Goal: Task Accomplishment & Management: Use online tool/utility

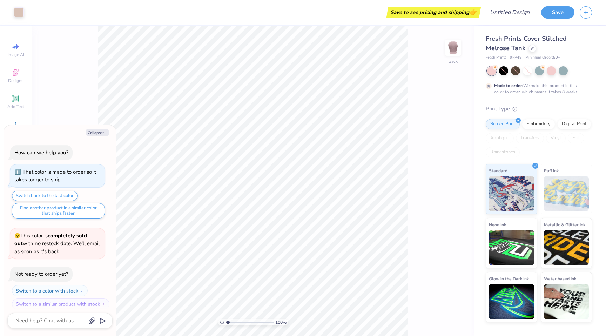
scroll to position [6, 0]
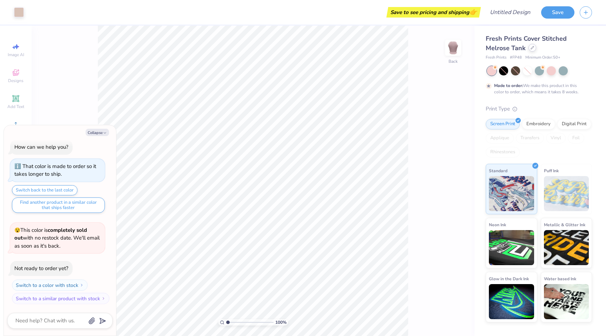
click at [528, 48] on div at bounding box center [532, 48] width 8 height 8
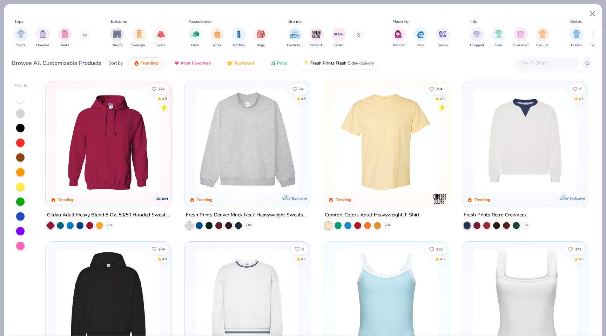
click at [236, 149] on img at bounding box center [246, 140] width 111 height 104
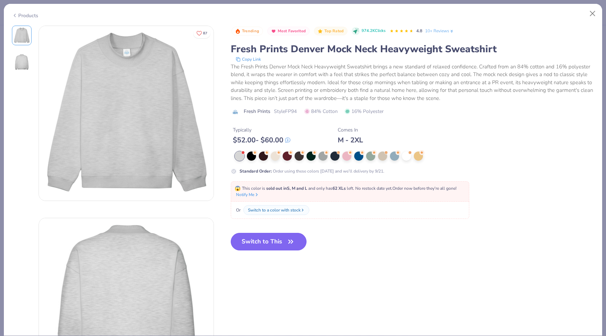
click at [244, 241] on button "Switch to This" at bounding box center [269, 242] width 76 height 18
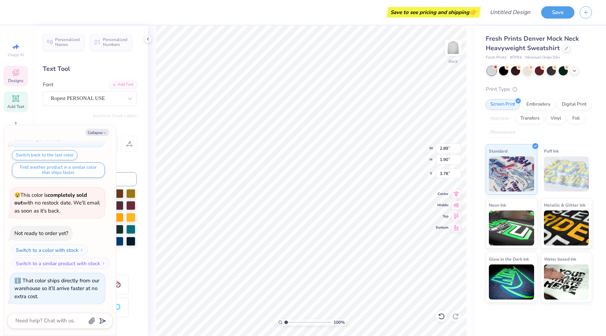
type textarea "x"
type textarea "Zet"
type textarea "x"
type textarea "Ze"
type textarea "x"
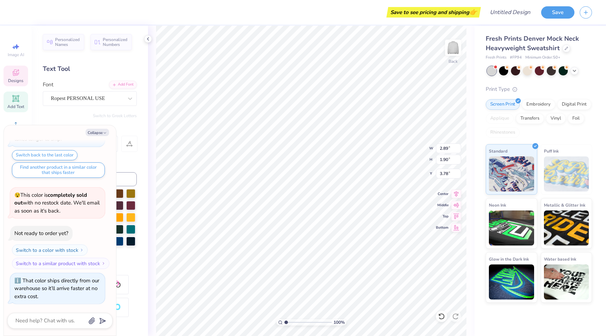
type textarea "Z"
type textarea "x"
type textarea "BA"
type textarea "x"
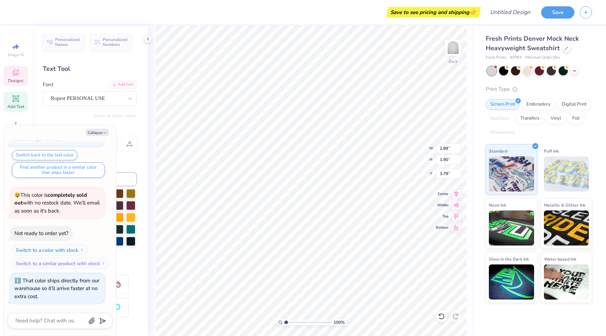
type textarea "BA"
type textarea "x"
type textarea "B"
type textarea "x"
type textarea "Bab"
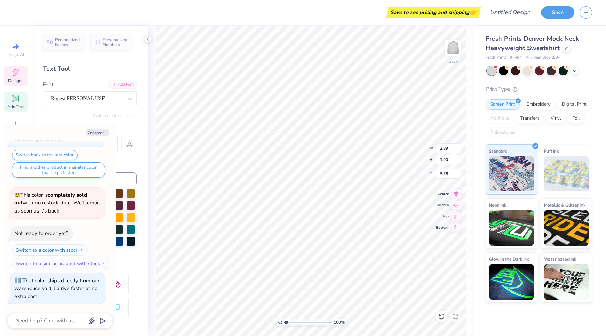
type textarea "x"
type textarea "Babe"
type textarea "x"
type input "3.67"
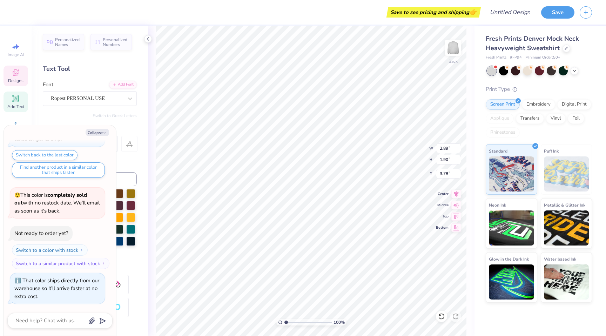
type input "2.04"
type input "2.69"
type textarea "x"
type textarea "Co"
type textarea "x"
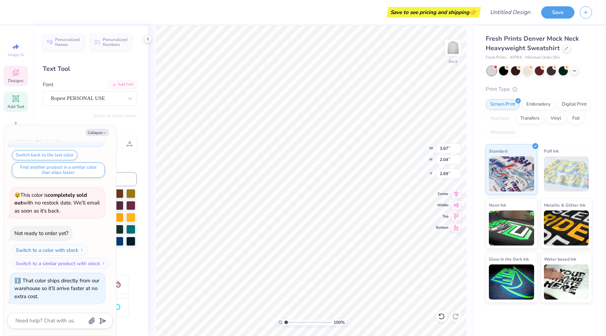
type textarea "CoC"
type textarea "x"
type textarea "CoCO"
type textarea "x"
type textarea "CoC"
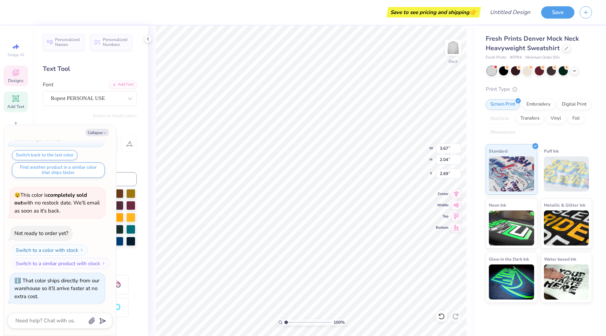
type textarea "x"
type textarea "Co"
type textarea "x"
type textarea "C"
type textarea "x"
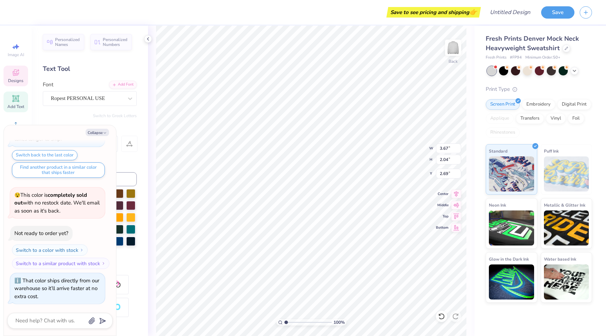
type textarea "Co"
type textarea "x"
type textarea "Coc"
type textarea "x"
type textarea "Coco"
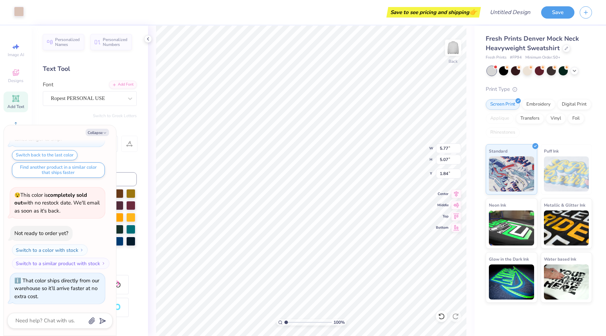
click at [20, 6] on div "Art colors" at bounding box center [12, 12] width 24 height 25
click at [21, 12] on div at bounding box center [19, 12] width 10 height 10
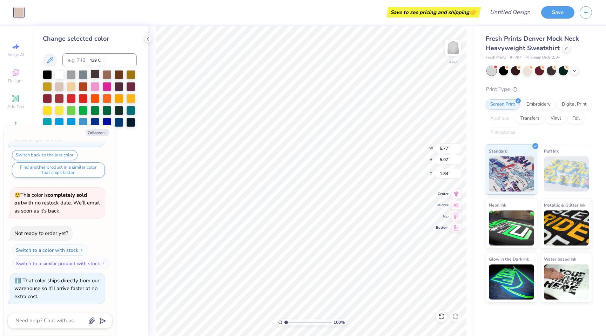
click at [94, 74] on div at bounding box center [94, 73] width 9 height 9
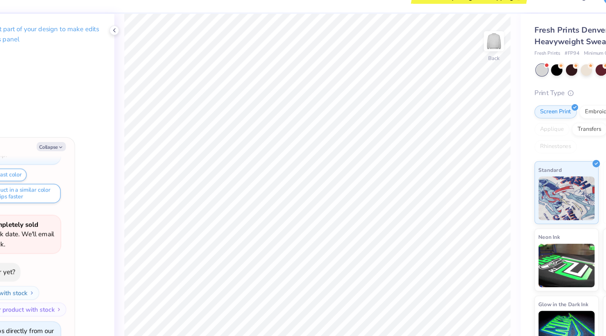
type textarea "x"
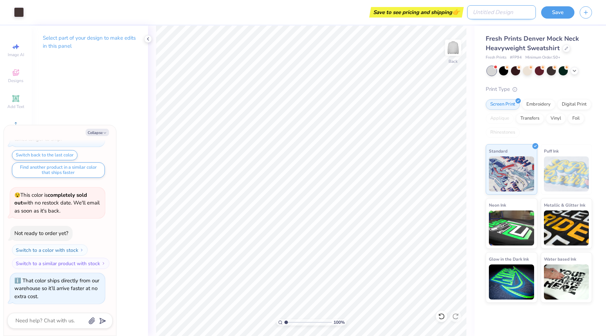
click at [520, 15] on input "Design Title" at bounding box center [501, 12] width 69 height 14
type input "c"
type textarea "x"
type input "co"
type textarea "x"
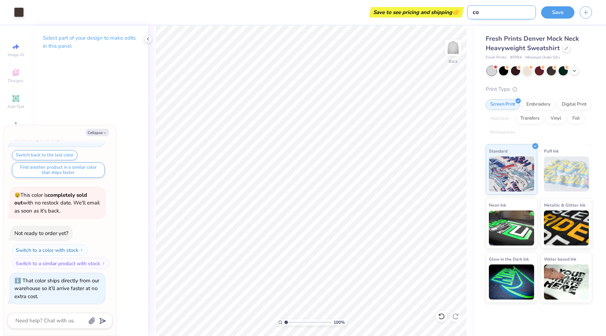
type input "coc"
type textarea "x"
type input "coco"
type textarea "x"
type input "coco"
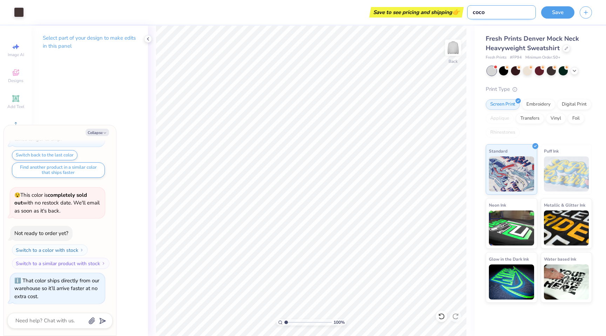
type textarea "x"
type input "coco h"
type textarea "x"
type input "coco he"
type textarea "x"
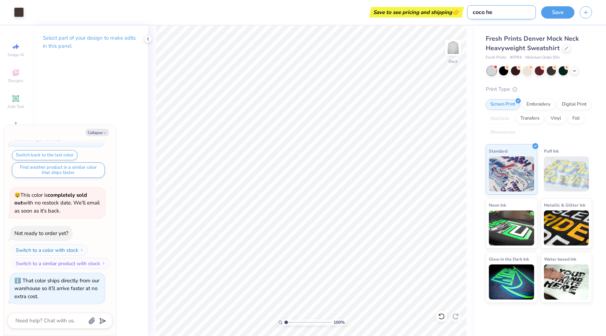
type input "coco hea"
type textarea "x"
type input "coco heaa"
type textarea "x"
type input "coco heaar"
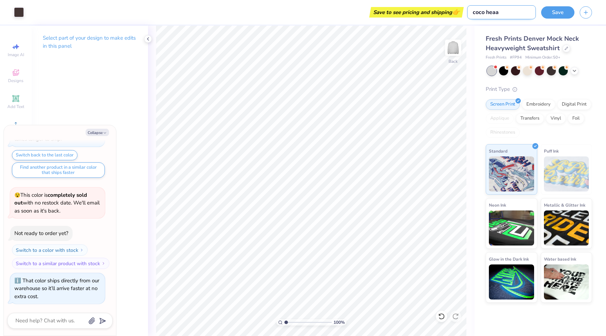
type textarea "x"
type input "coco heaart"
type textarea "x"
type input "coco heaart"
click at [559, 9] on button "Save" at bounding box center [557, 11] width 33 height 12
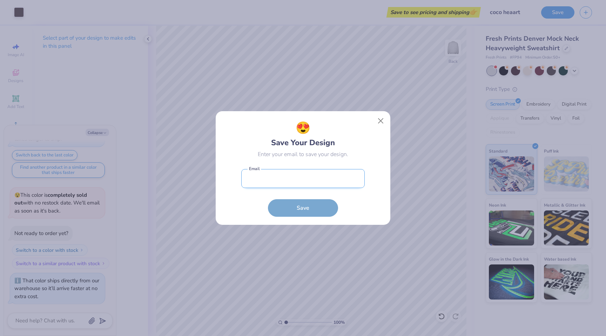
click at [303, 183] on input "email" at bounding box center [302, 178] width 123 height 19
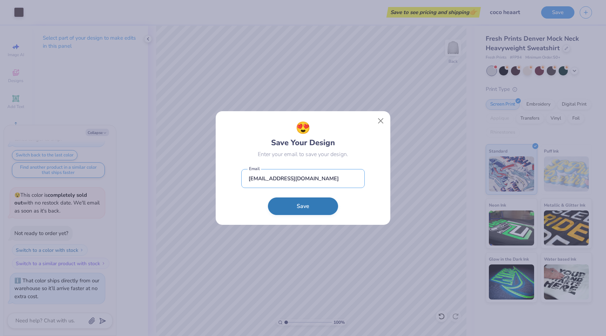
type input "madison@cocomariehair.com"
click at [301, 210] on button "Save" at bounding box center [303, 206] width 70 height 18
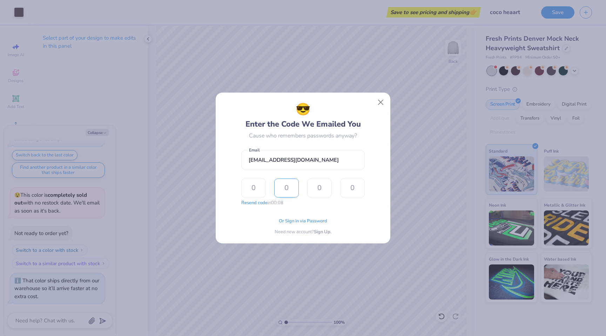
type input "9"
type input "4"
type input "7"
type input "0"
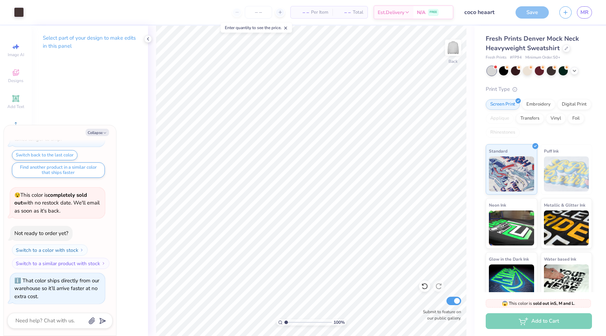
click at [527, 13] on div "Save" at bounding box center [531, 12] width 33 height 12
click at [529, 7] on div "Save" at bounding box center [531, 12] width 33 height 12
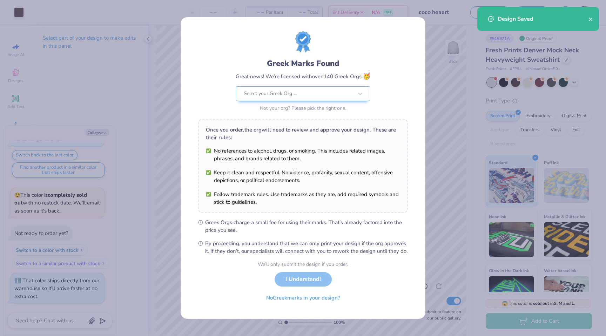
click at [317, 284] on div "We’ll only submit the design if you order. I Understand! No Greek marks in your…" at bounding box center [303, 283] width 90 height 44
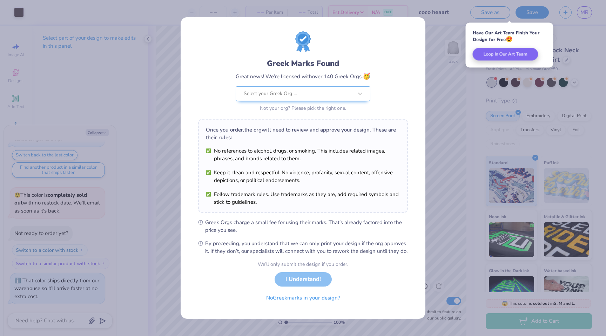
click at [307, 279] on div "We’ll only submit the design if you order. I Understand! No Greek marks in your…" at bounding box center [303, 283] width 90 height 44
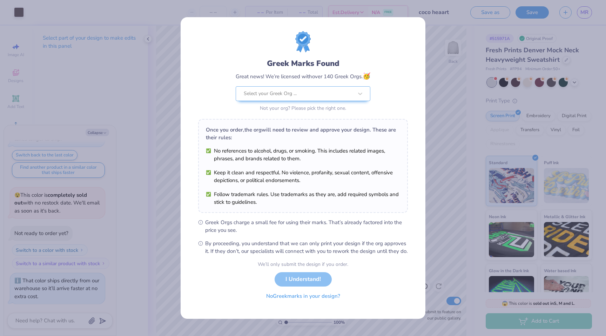
click at [328, 299] on button "No Greek marks in your design?" at bounding box center [303, 296] width 86 height 14
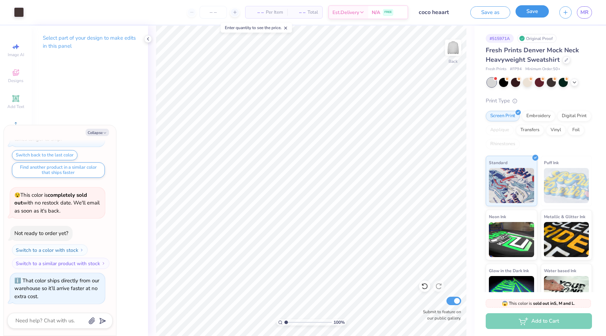
click at [527, 9] on button "Save" at bounding box center [531, 11] width 33 height 12
click at [149, 39] on icon at bounding box center [148, 39] width 6 height 6
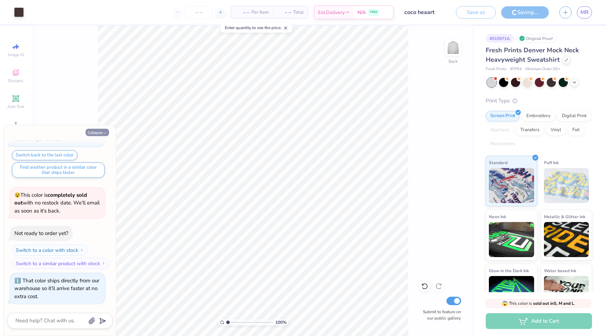
click at [105, 129] on button "Collapse" at bounding box center [97, 132] width 23 height 7
type textarea "x"
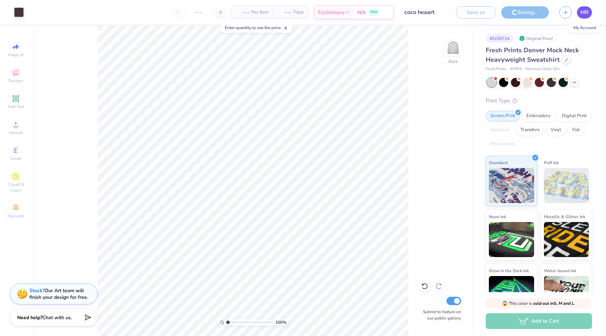
click at [585, 15] on span "MR" at bounding box center [584, 12] width 8 height 8
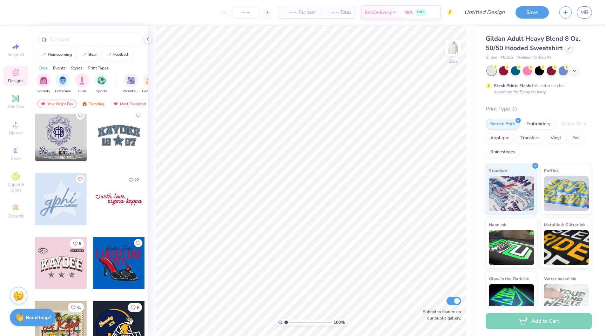
scroll to position [1724, 0]
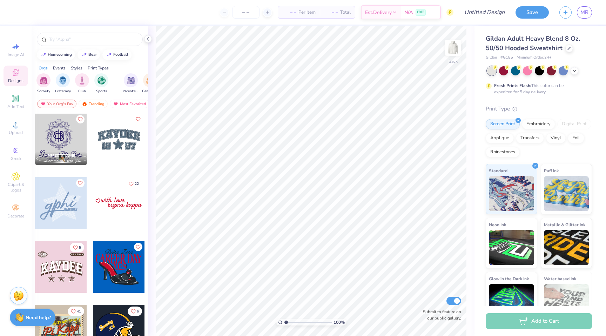
click at [123, 148] on div at bounding box center [119, 139] width 52 height 52
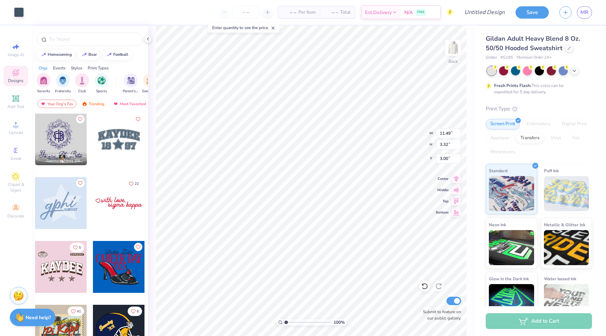
type input "3.32"
type input "0.49"
type input "1.01"
type input "3.73"
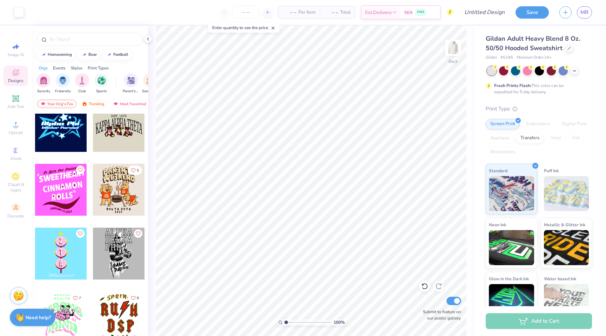
scroll to position [7210, 0]
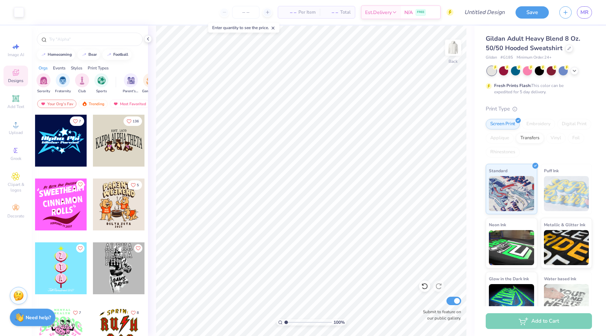
click at [111, 151] on div at bounding box center [119, 141] width 52 height 52
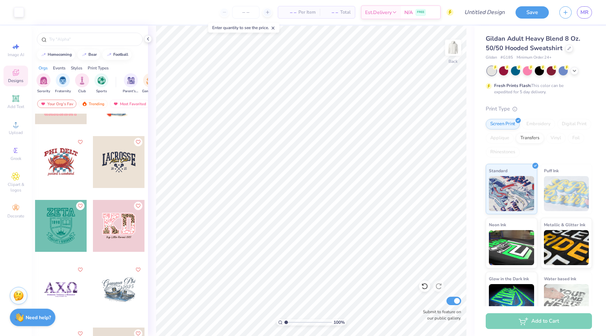
scroll to position [8274, 0]
click at [124, 232] on div at bounding box center [119, 225] width 52 height 52
type input "11.23"
type input "7.25"
type input "3.18"
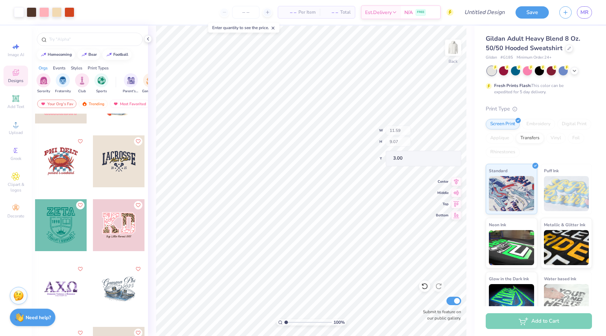
type input "9.07"
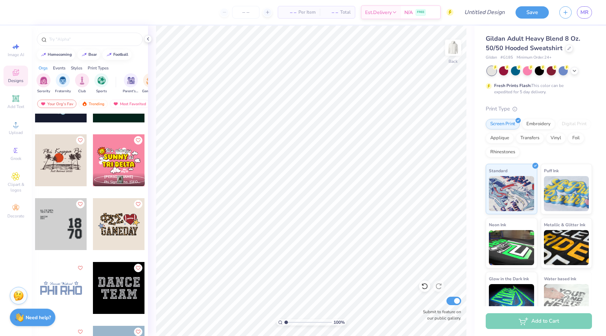
scroll to position [10064, 0]
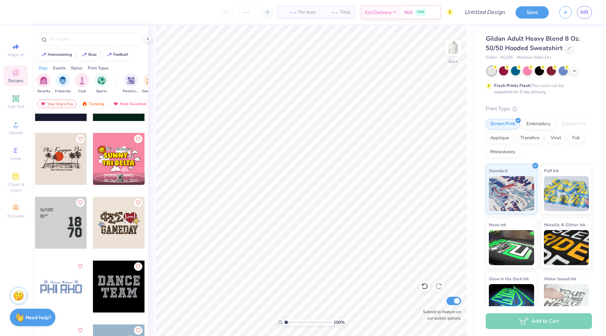
click at [68, 232] on div at bounding box center [61, 223] width 52 height 52
click at [115, 281] on div at bounding box center [119, 287] width 52 height 52
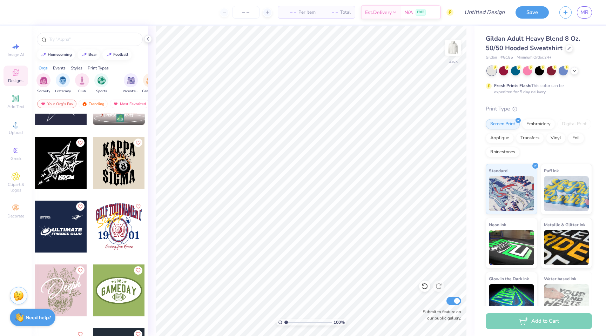
scroll to position [11723, 0]
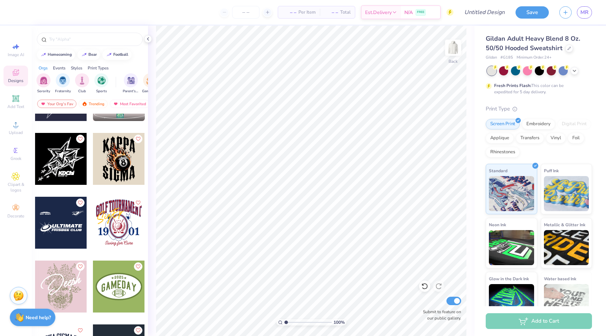
click at [71, 168] on div at bounding box center [61, 159] width 52 height 52
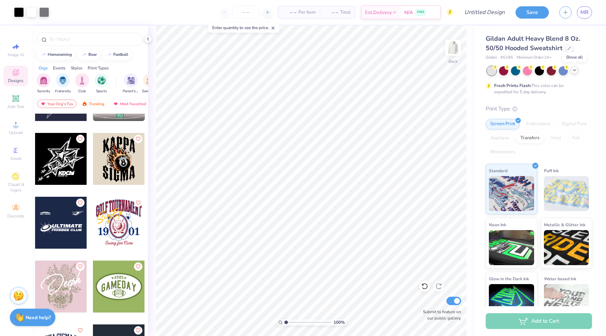
click at [573, 71] on icon at bounding box center [575, 70] width 6 height 6
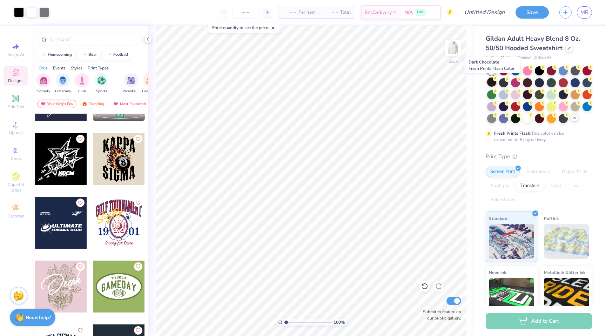
click at [488, 84] on div at bounding box center [491, 81] width 9 height 9
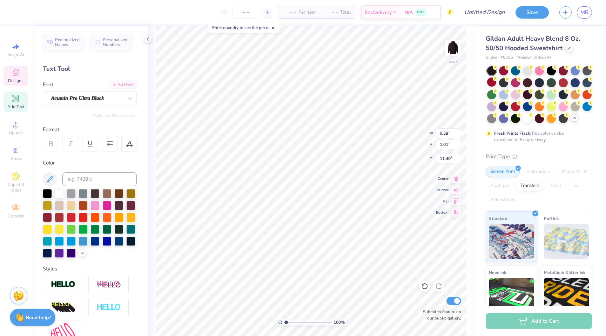
type input "10.24"
type input "9.80"
type input "3.00"
type input "2.16"
type input "1.05"
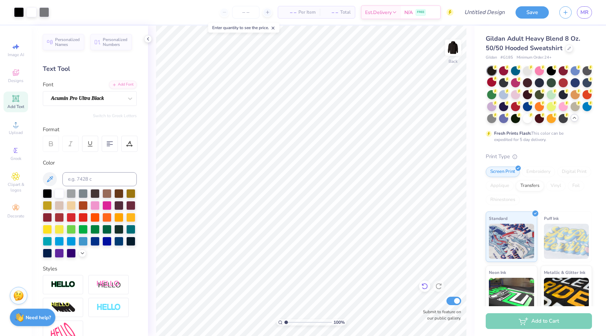
click at [420, 283] on div at bounding box center [424, 285] width 11 height 11
type textarea "h"
type textarea "XOXO"
type input "1.20"
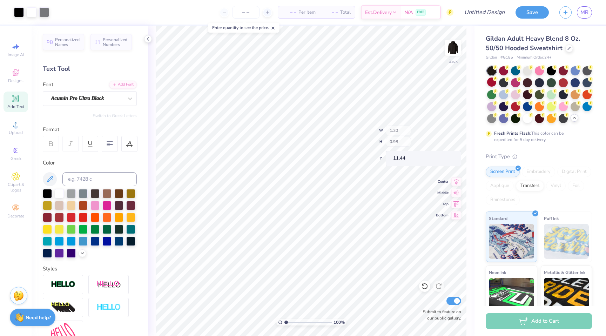
type input "0.98"
type input "11.44"
type input "4.11"
type input "1.03"
type input "11.47"
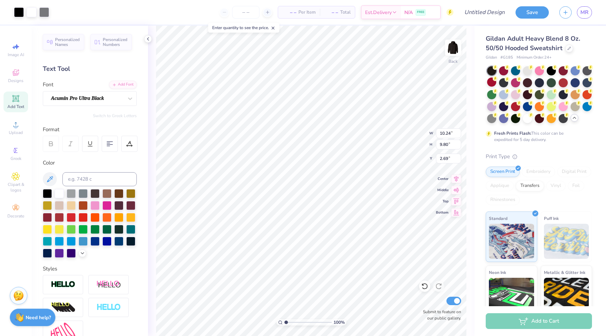
type input "10.24"
type input "9.80"
click at [423, 288] on icon at bounding box center [424, 286] width 7 height 7
click at [424, 285] on icon at bounding box center [424, 286] width 7 height 7
type input "3.00"
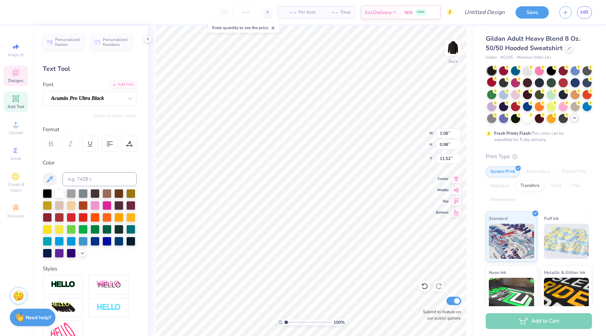
type input "1.06"
type input "0.98"
type input "11.52"
click at [327, 245] on li "Delete" at bounding box center [336, 245] width 55 height 14
type input "10.93"
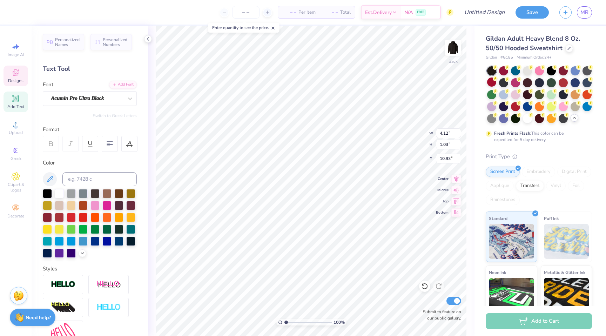
type input "2.25"
type input "0.28"
type input "12.49"
type input "4.12"
type input "1.03"
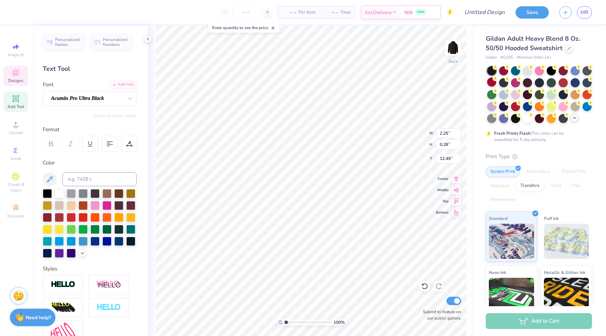
type input "11.64"
type textarea "B"
type textarea "c"
type textarea "COCO BABE"
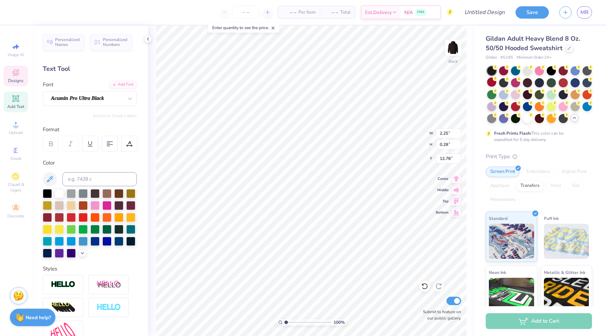
scroll to position [0, 1]
click at [498, 13] on input "Design Title" at bounding box center [475, 12] width 69 height 14
click at [474, 13] on input "Design Title" at bounding box center [475, 12] width 69 height 14
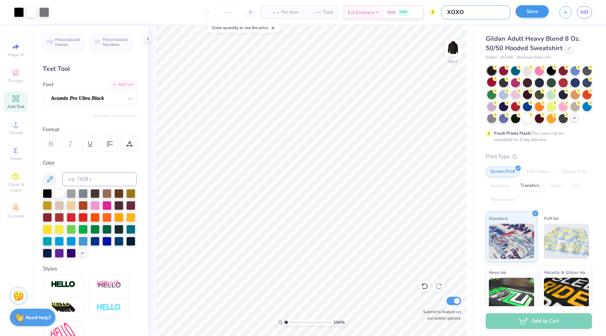
type input "XOXO"
click at [524, 13] on button "Save" at bounding box center [531, 11] width 33 height 12
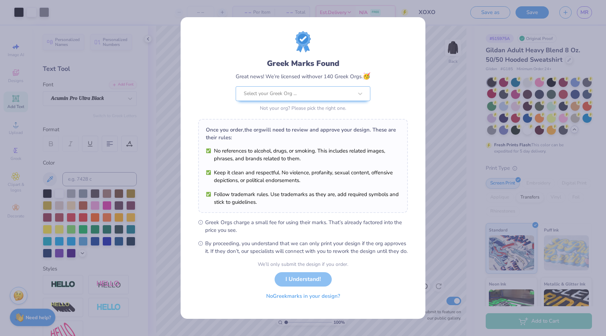
click at [280, 302] on button "No Greek marks in your design?" at bounding box center [303, 296] width 86 height 14
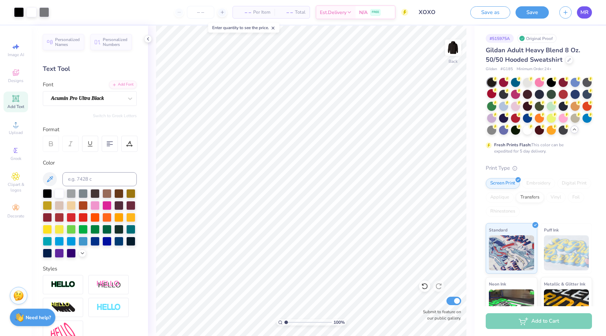
click at [587, 11] on span "MR" at bounding box center [584, 12] width 8 height 8
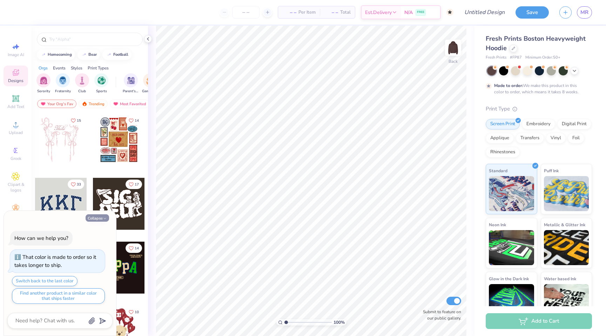
click at [95, 217] on button "Collapse" at bounding box center [97, 217] width 23 height 7
type textarea "x"
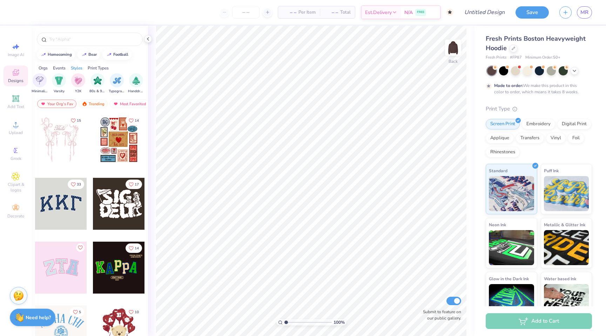
scroll to position [0, 394]
click at [59, 84] on div "filter for Varsity" at bounding box center [55, 80] width 14 height 14
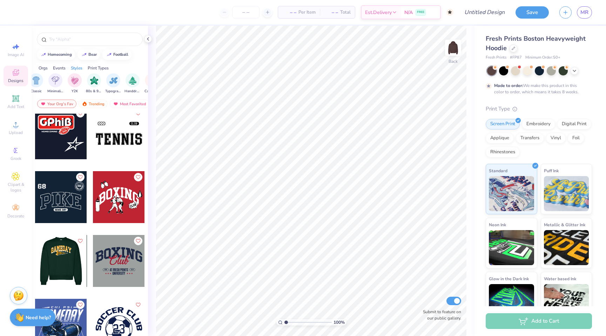
scroll to position [1600, 0]
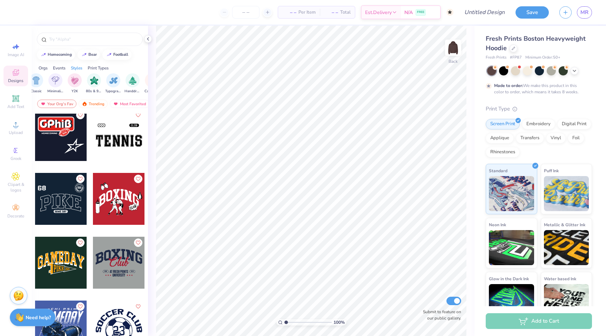
click at [69, 210] on div at bounding box center [61, 199] width 52 height 52
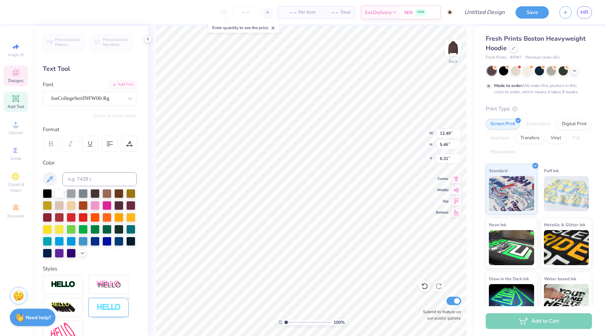
type textarea "P"
click at [424, 287] on icon at bounding box center [424, 286] width 7 height 7
type textarea "P"
type textarea "COCO"
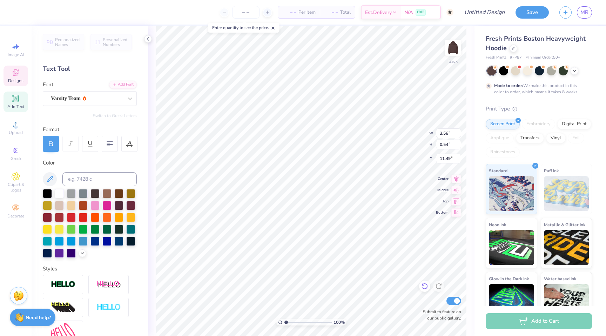
type textarea "G"
type textarea "B"
type textarea "MARIE"
type textarea "L"
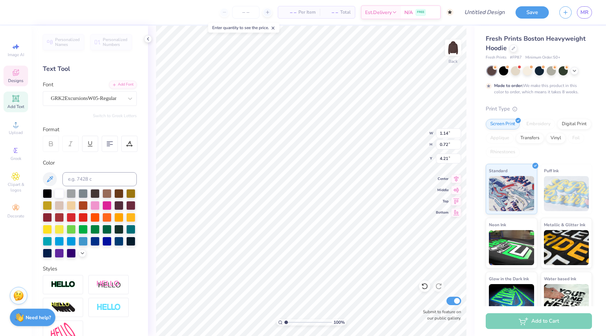
type textarea "X"
type textarea "OO"
type input "2.50"
type input "1.54"
type input "3.80"
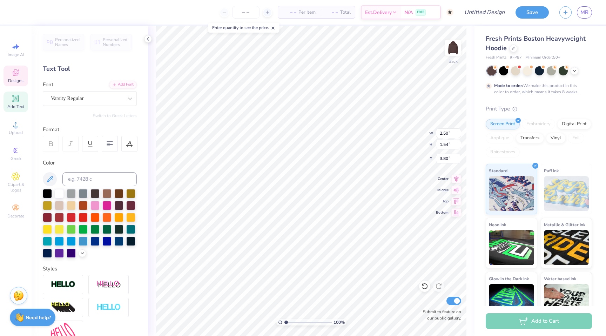
type textarea "6"
type textarea "25"
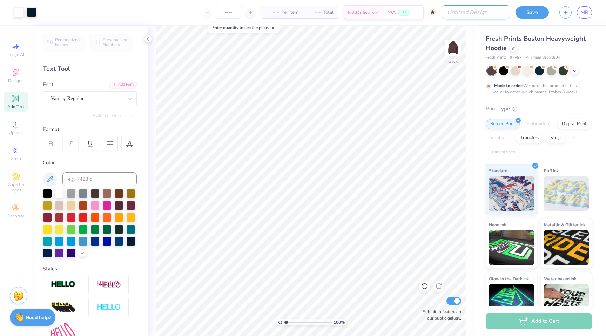
click at [488, 13] on input "Design Title" at bounding box center [475, 12] width 69 height 14
type input "COC25"
click at [530, 11] on button "Save" at bounding box center [531, 11] width 33 height 12
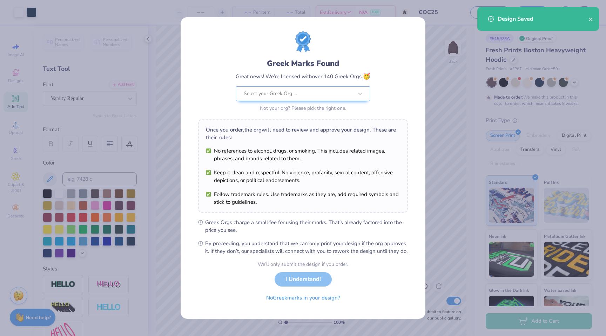
click at [286, 288] on div "We’ll only submit the design if you order. I Understand! No Greek marks in your…" at bounding box center [303, 283] width 90 height 44
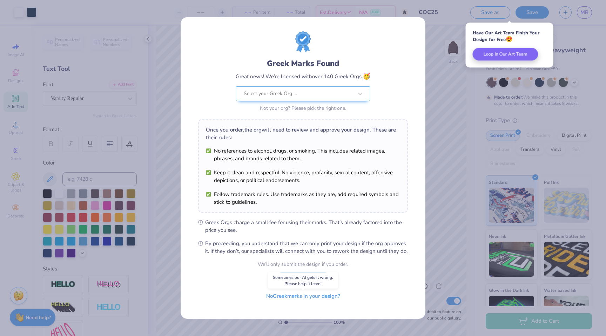
click at [289, 303] on button "No Greek marks in your design?" at bounding box center [303, 296] width 86 height 14
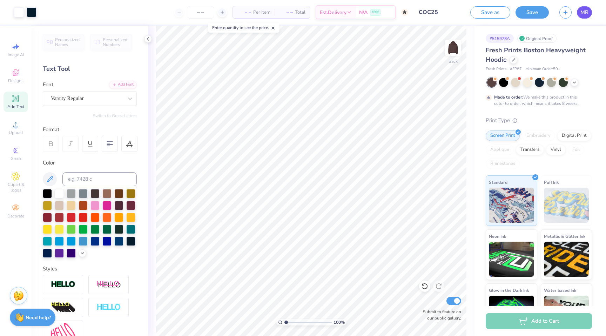
click at [587, 11] on span "MR" at bounding box center [584, 12] width 8 height 8
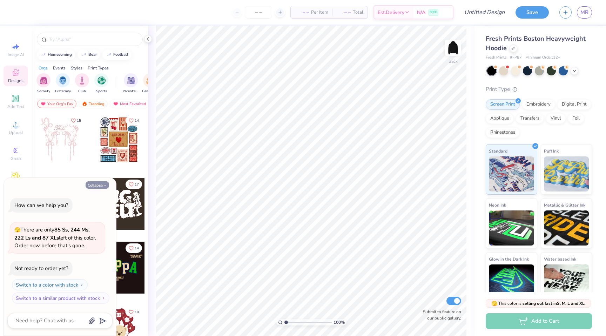
click at [96, 185] on button "Collapse" at bounding box center [97, 184] width 23 height 7
type textarea "x"
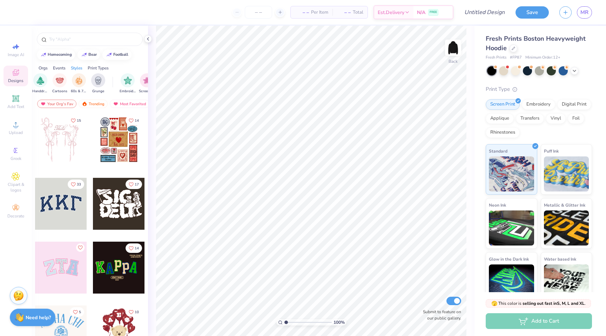
scroll to position [0, 487]
click at [101, 84] on div "filter for Grunge" at bounding box center [98, 80] width 14 height 14
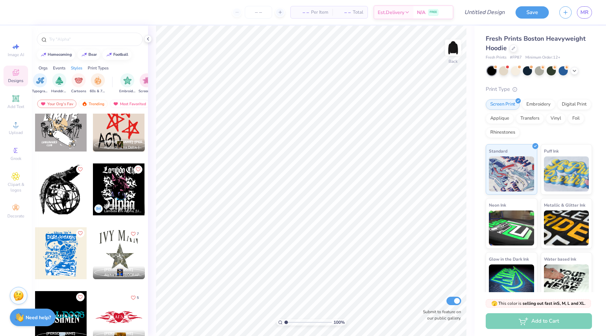
scroll to position [2888, 0]
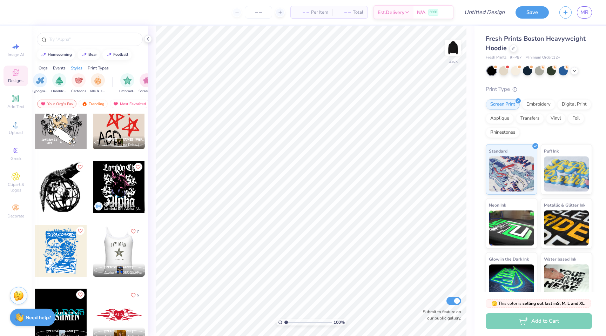
click at [126, 251] on div at bounding box center [119, 251] width 52 height 52
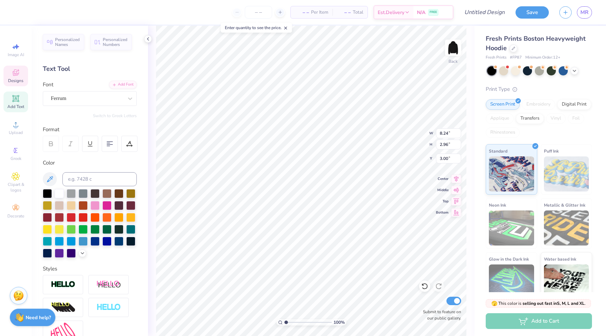
type textarea "I"
type textarea "COCO BABE"
type input "12.52"
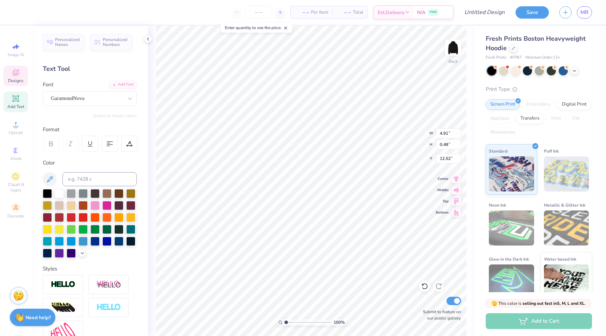
scroll to position [0, 0]
type textarea "A"
type textarea "LUXURY"
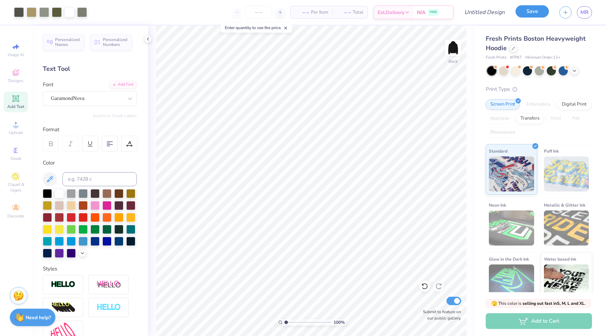
click at [542, 13] on button "Save" at bounding box center [531, 11] width 33 height 12
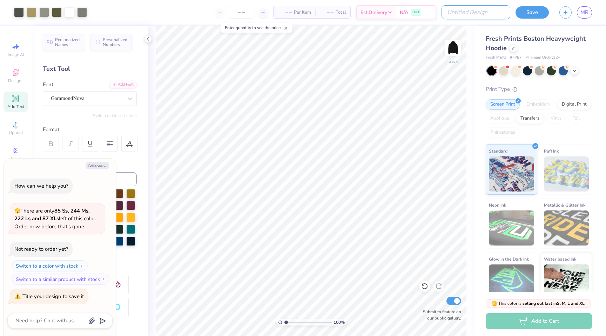
type textarea "x"
click at [491, 8] on input "Design Title" at bounding box center [475, 12] width 69 height 14
type input "C"
type textarea "x"
type input "CA"
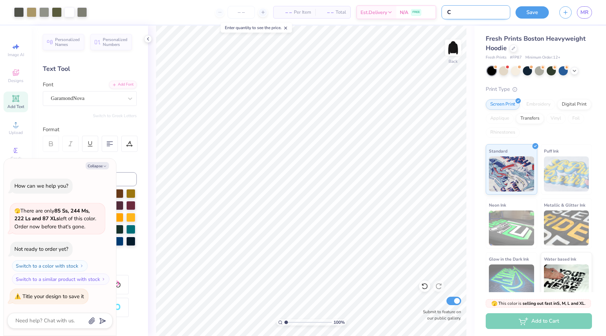
type textarea "x"
type input "CAM"
type textarea "x"
type input "CAMO"
type textarea "x"
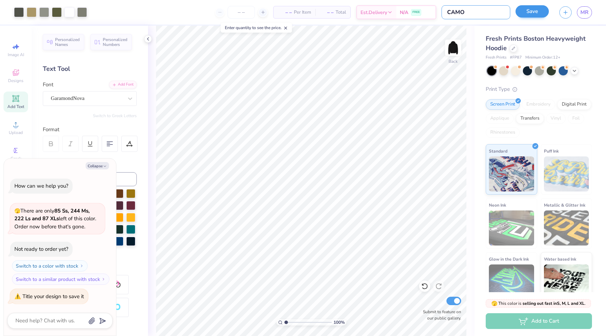
type input "CAMO"
click at [521, 12] on button "Save" at bounding box center [531, 11] width 33 height 12
click at [536, 13] on div "Save" at bounding box center [531, 12] width 33 height 12
click at [477, 17] on input "CAMO" at bounding box center [475, 12] width 69 height 14
